Goal: Information Seeking & Learning: Learn about a topic

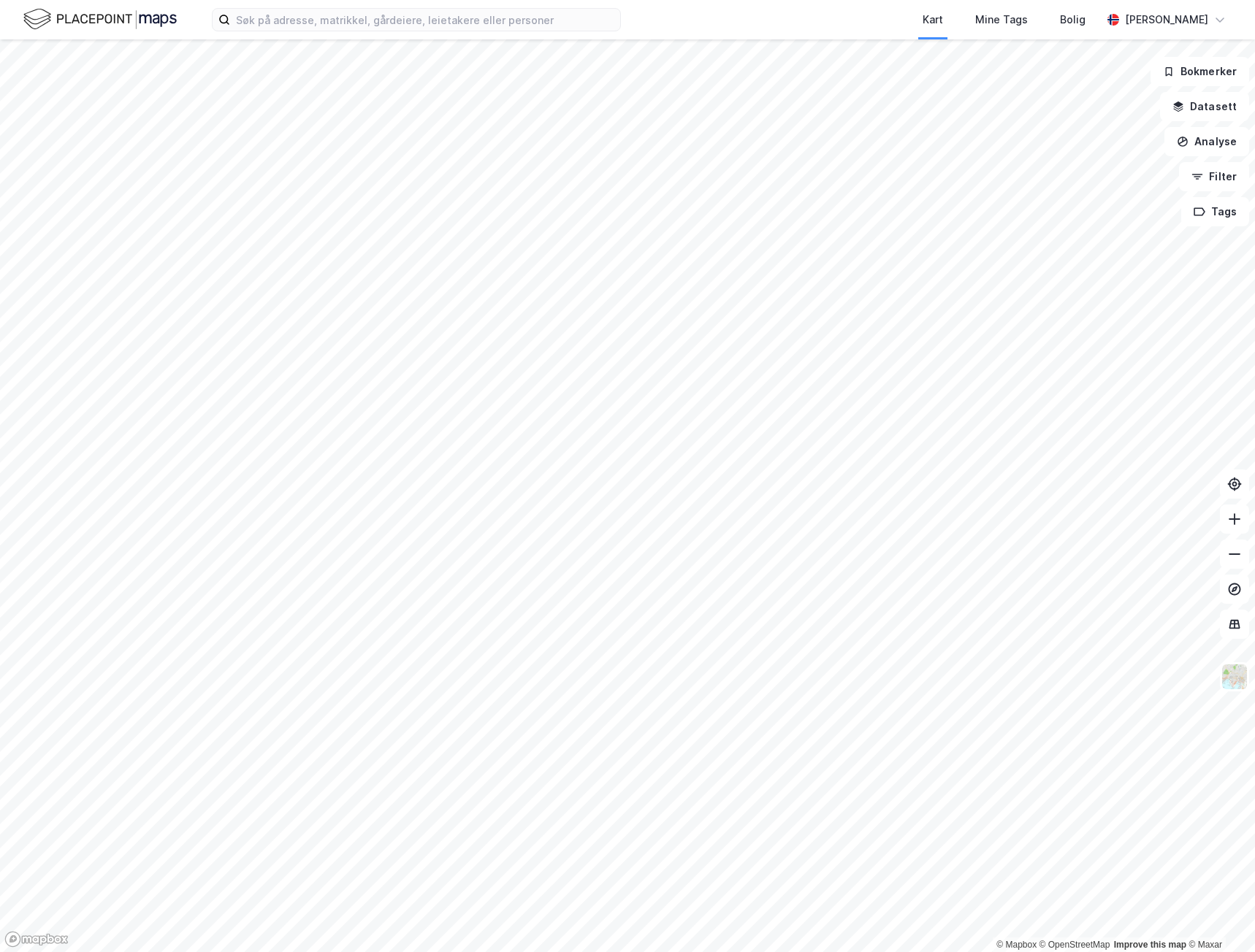
click at [262, 36] on div "Kart Mine Tags Bolig Ramgopal Murali" at bounding box center [627, 20] width 1255 height 39
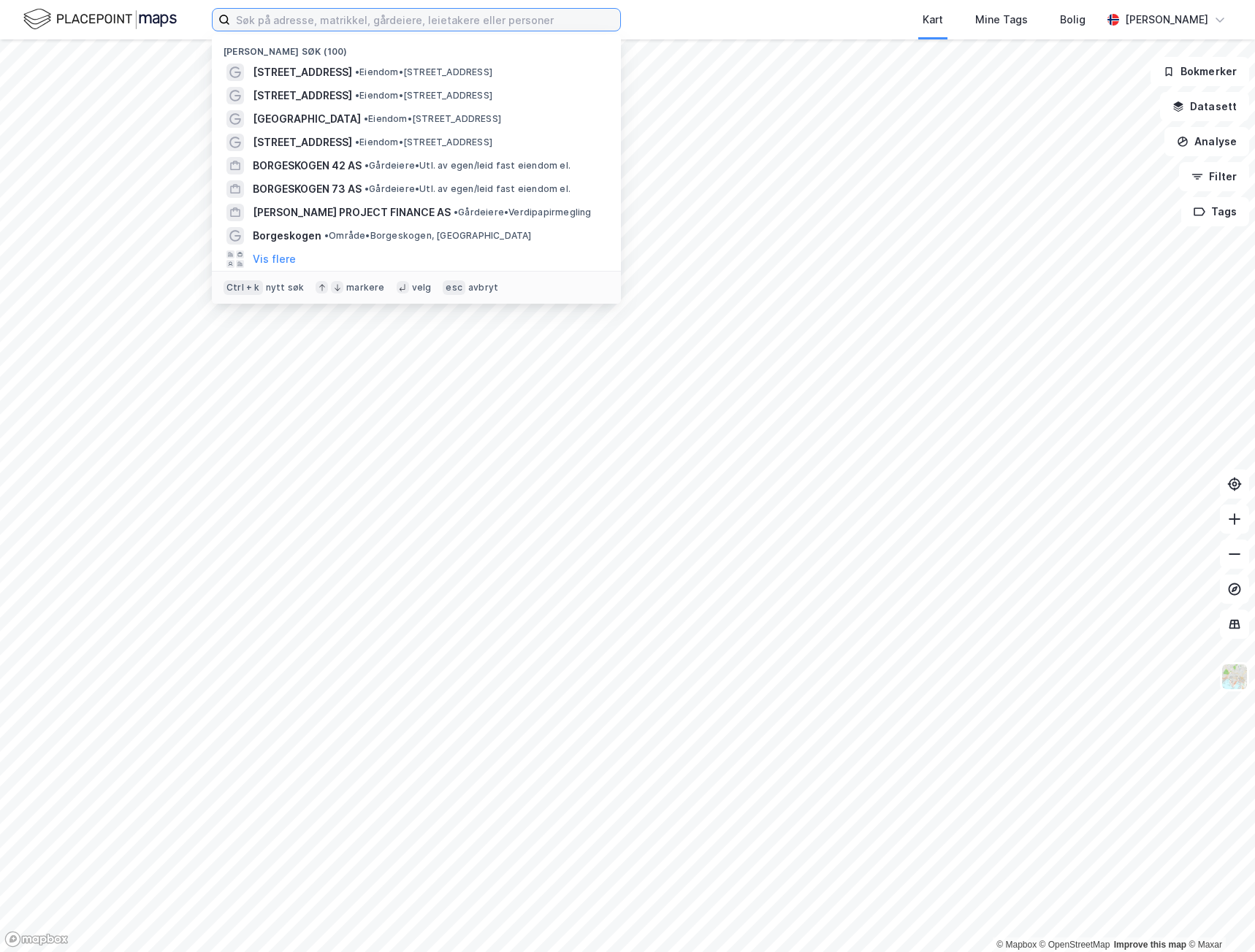
click at [272, 26] on input at bounding box center [425, 20] width 390 height 22
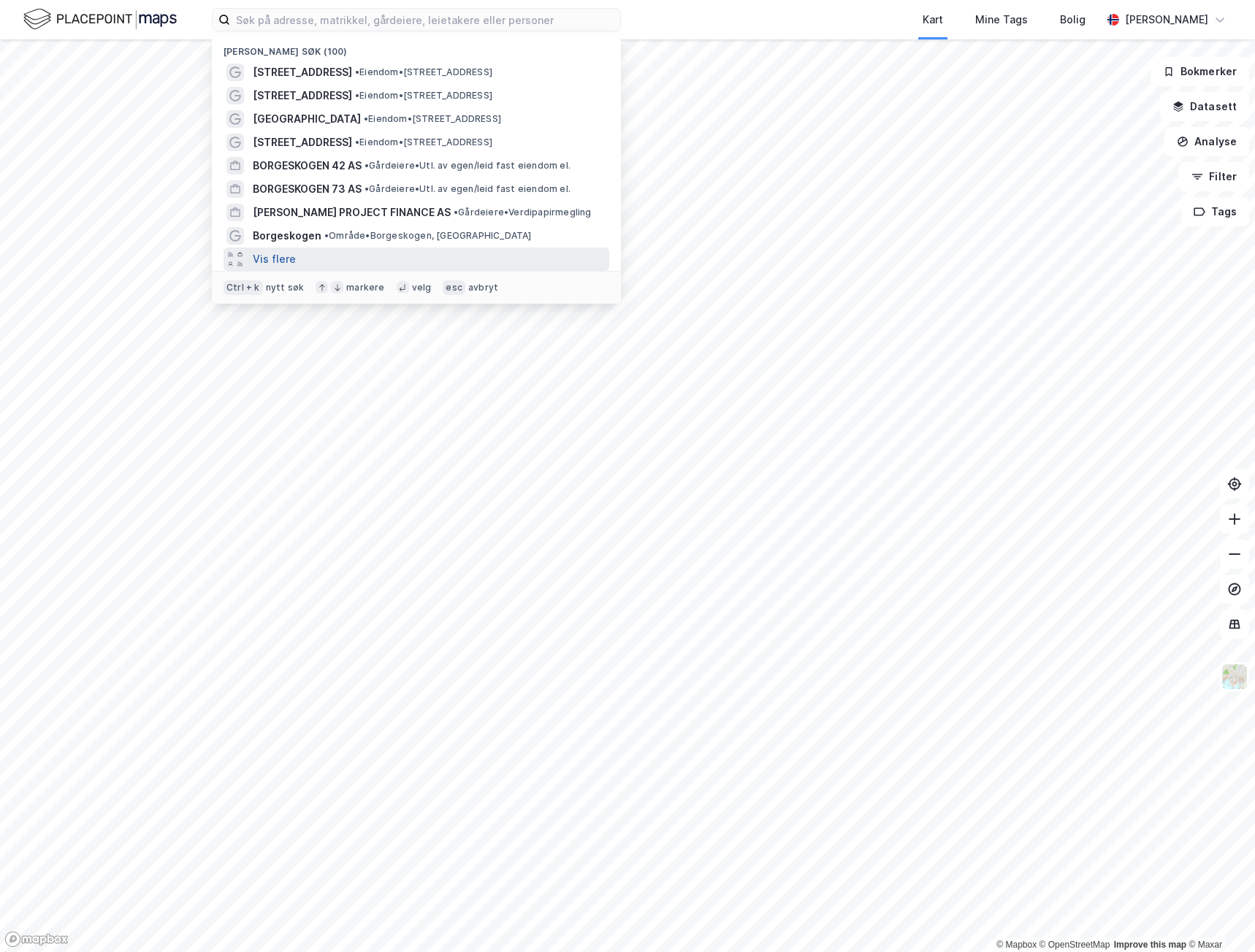
click at [286, 259] on button "Vis flere" at bounding box center [274, 259] width 43 height 18
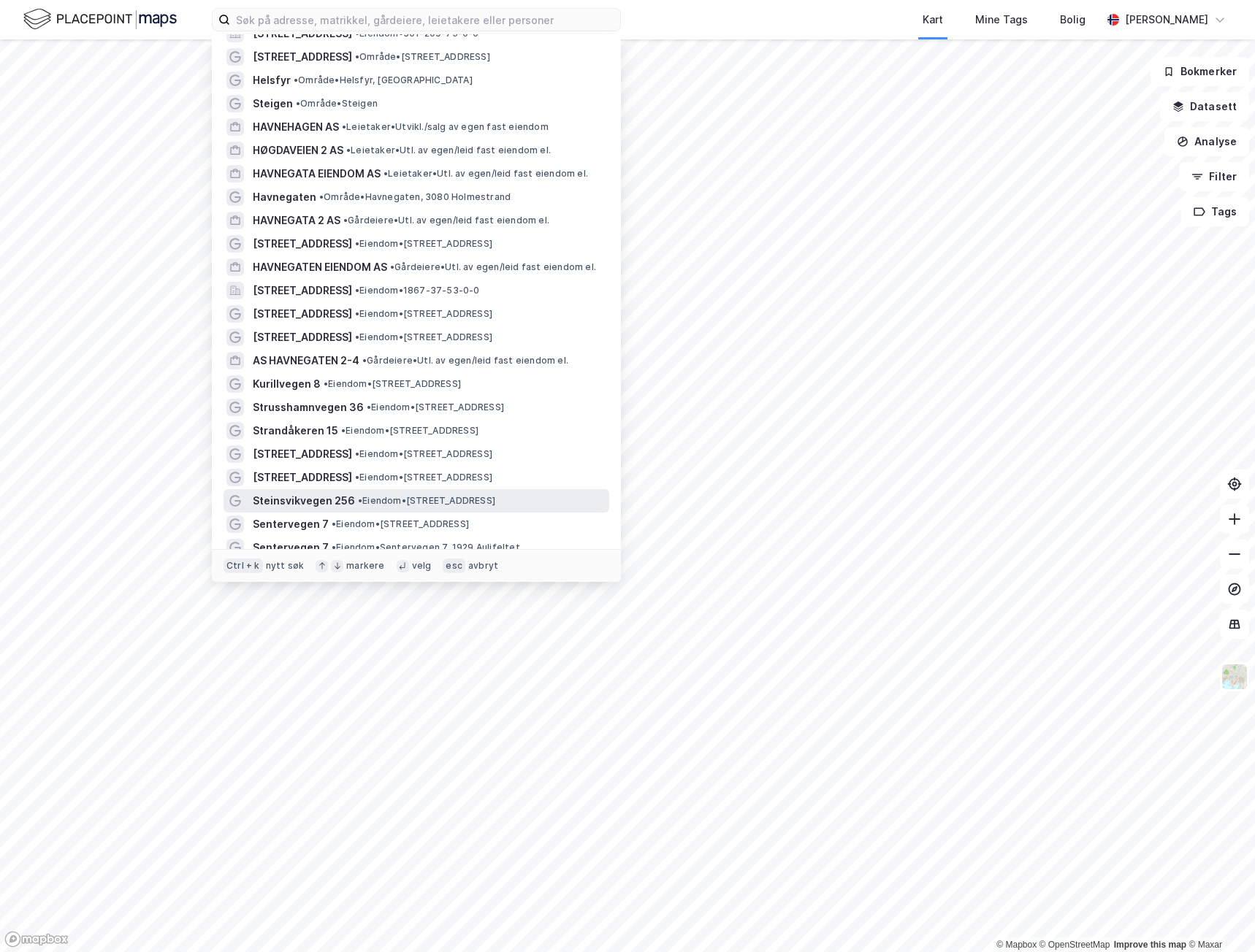
scroll to position [2347, 0]
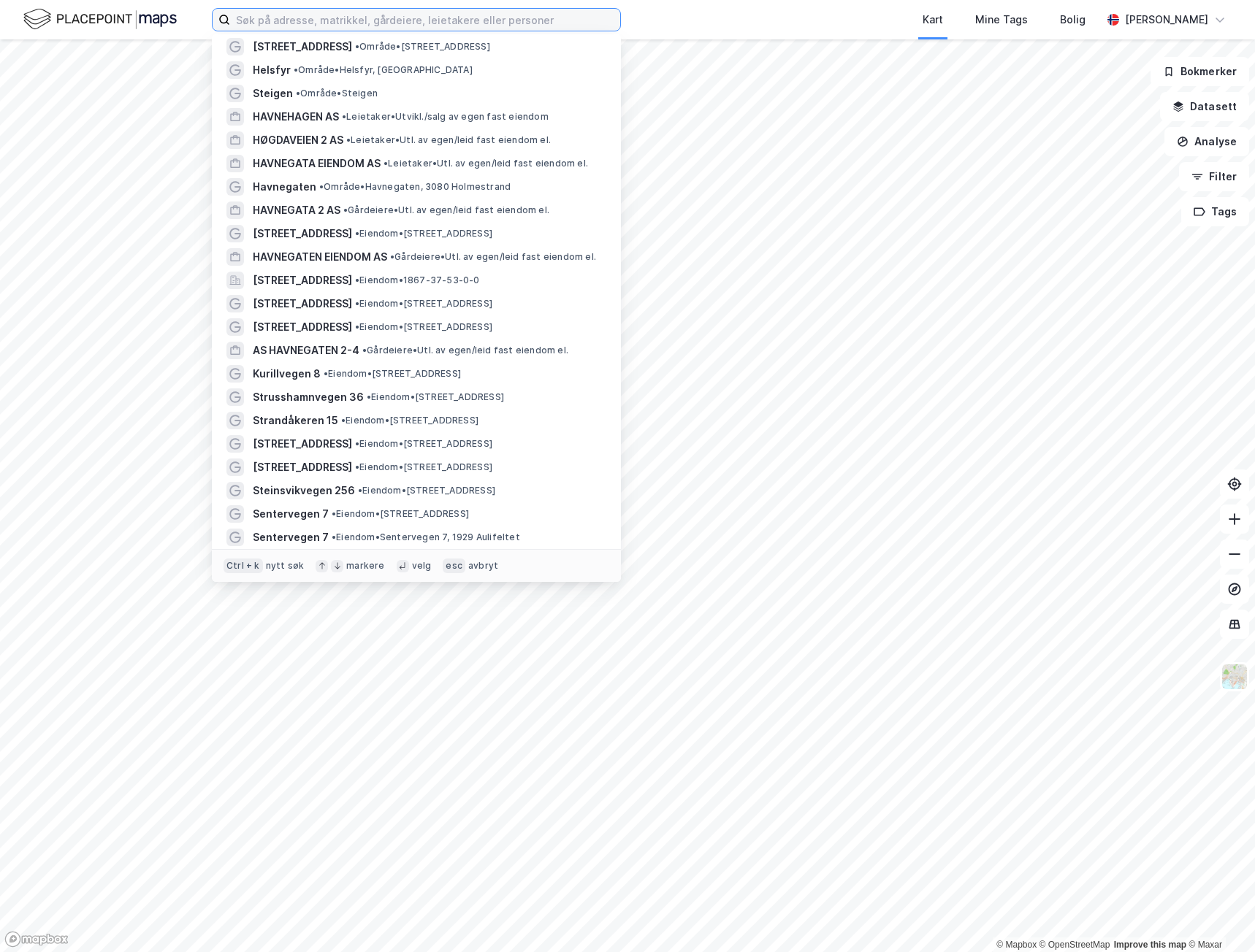
click at [300, 26] on input at bounding box center [425, 20] width 390 height 22
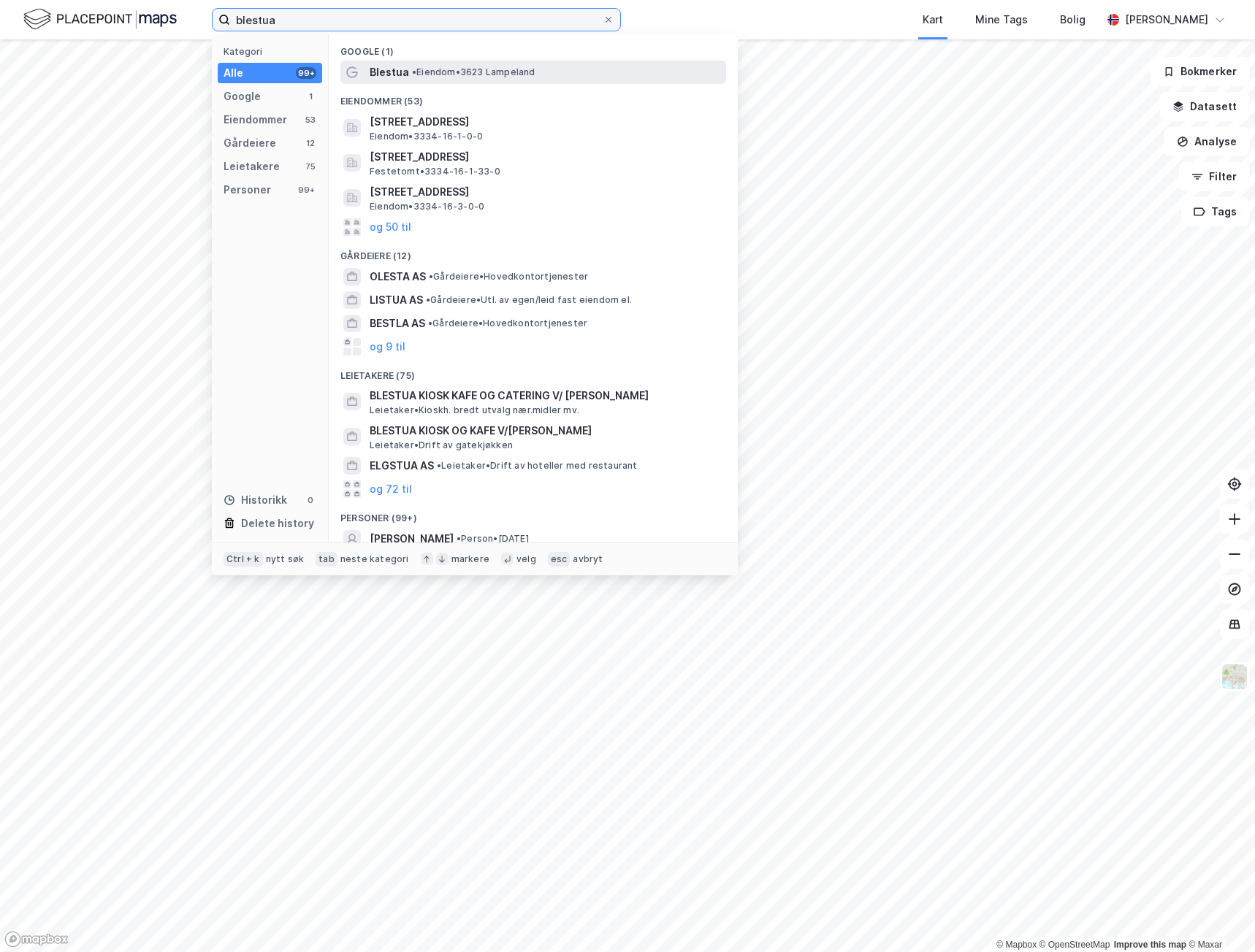
type input "blestua"
click at [482, 71] on span "• Eiendom • 3623 [GEOGRAPHIC_DATA]" at bounding box center [474, 72] width 124 height 12
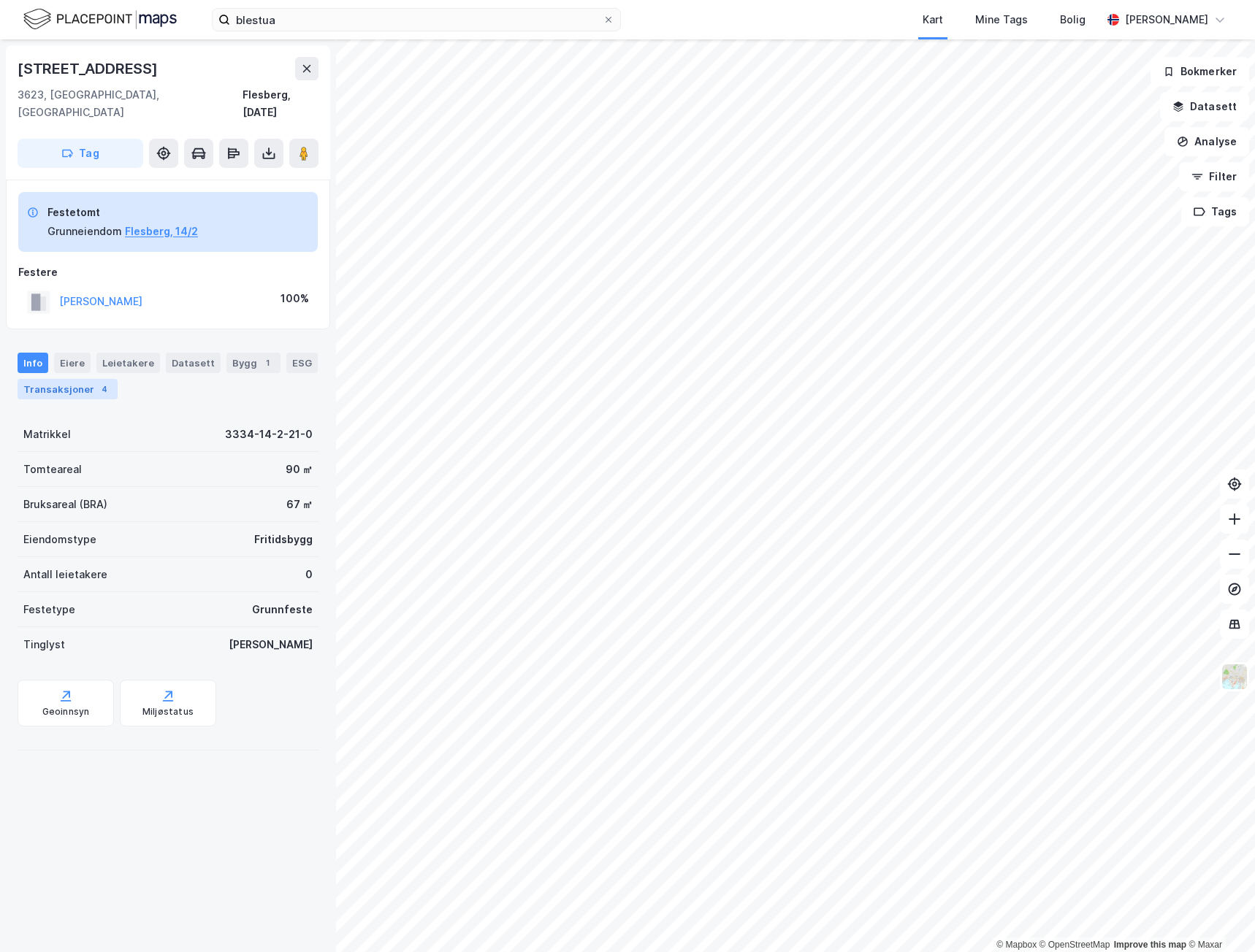
click at [91, 379] on div "Transaksjoner 4" at bounding box center [67, 389] width 100 height 20
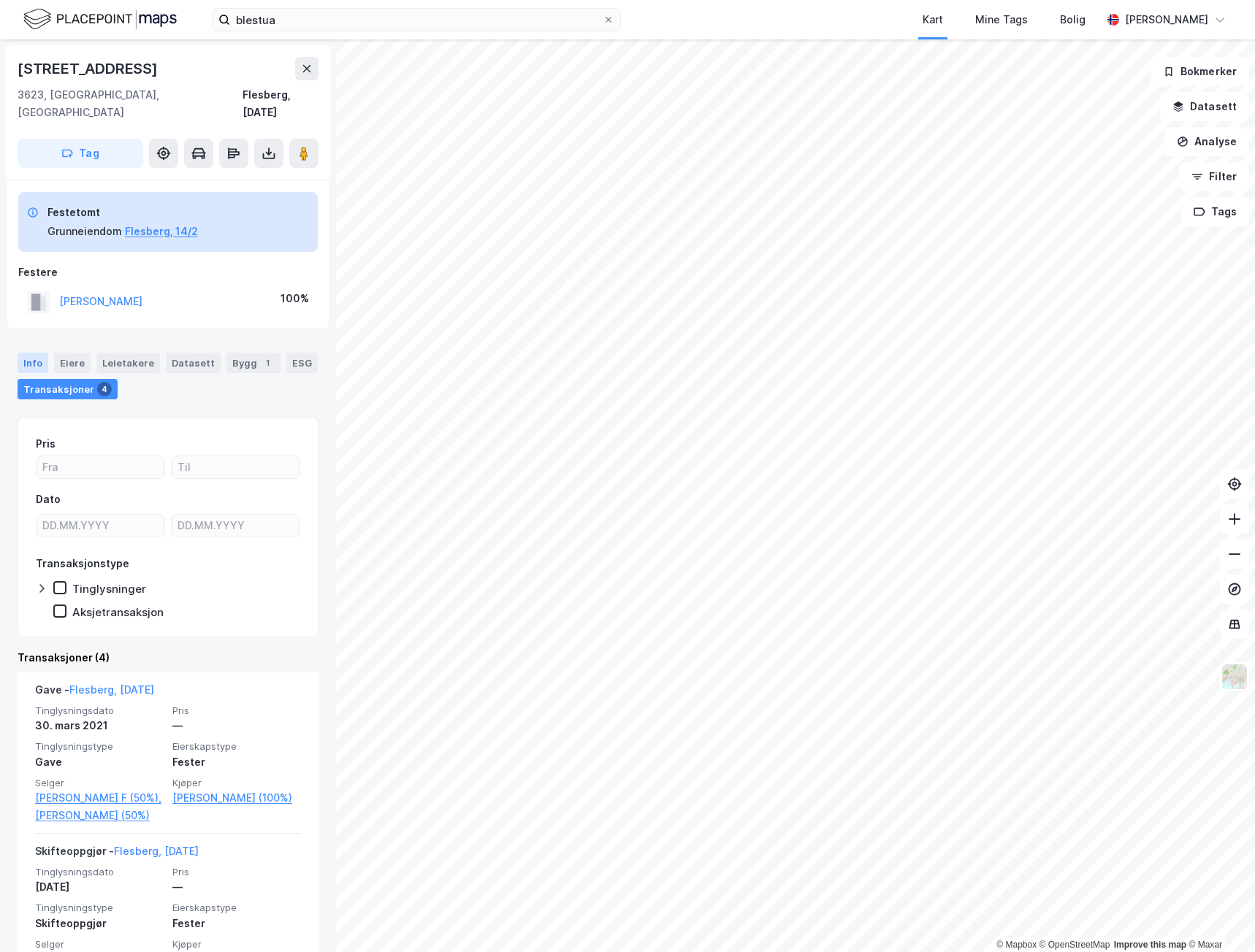
click at [34, 353] on div "Info" at bounding box center [33, 363] width 31 height 20
